Goal: Contribute content: Add original content to the website for others to see

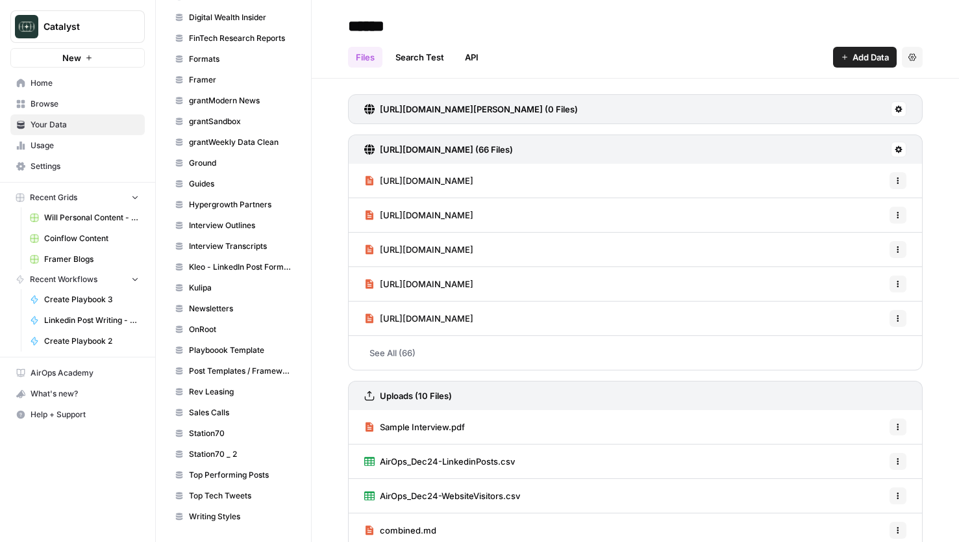
scroll to position [510, 0]
click at [229, 392] on span "Rev Leasing" at bounding box center [240, 391] width 103 height 12
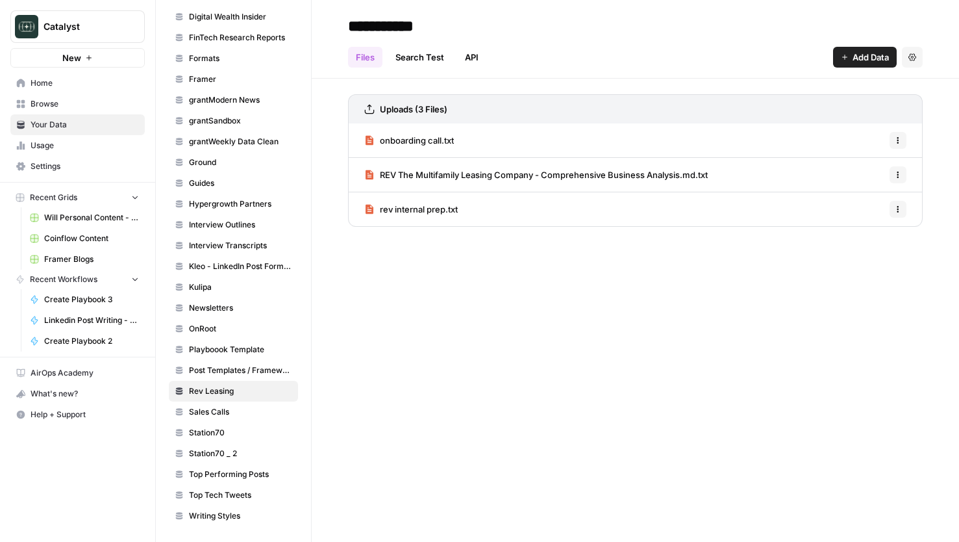
click at [875, 64] on button "Add Data" at bounding box center [865, 57] width 64 height 21
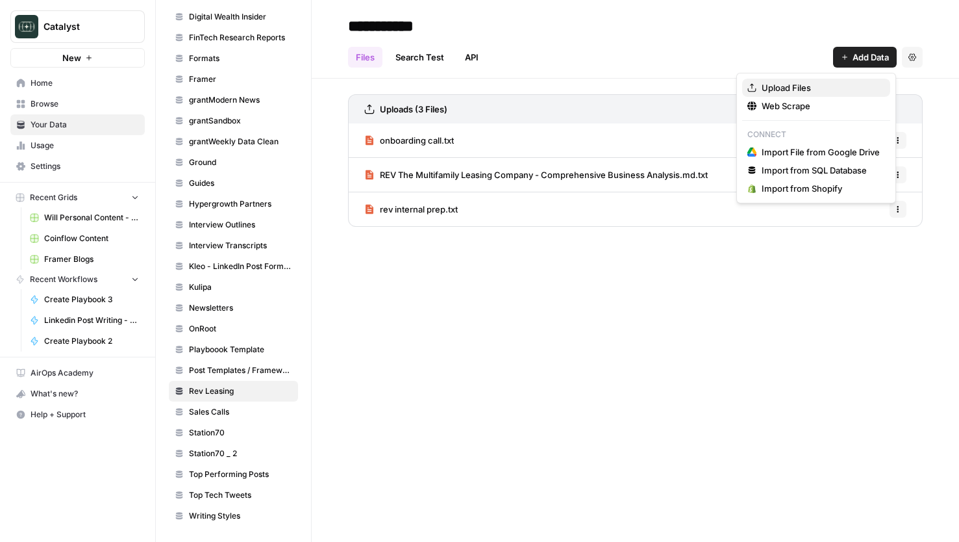
click at [804, 90] on span "Upload Files" at bounding box center [821, 87] width 118 height 13
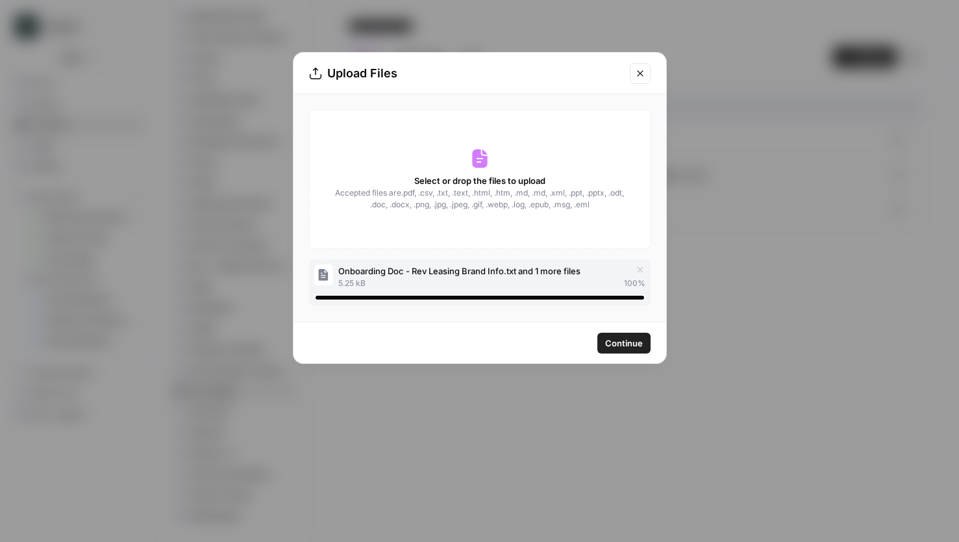
click at [614, 344] on span "Continue" at bounding box center [624, 342] width 38 height 13
